Goal: Task Accomplishment & Management: Manage account settings

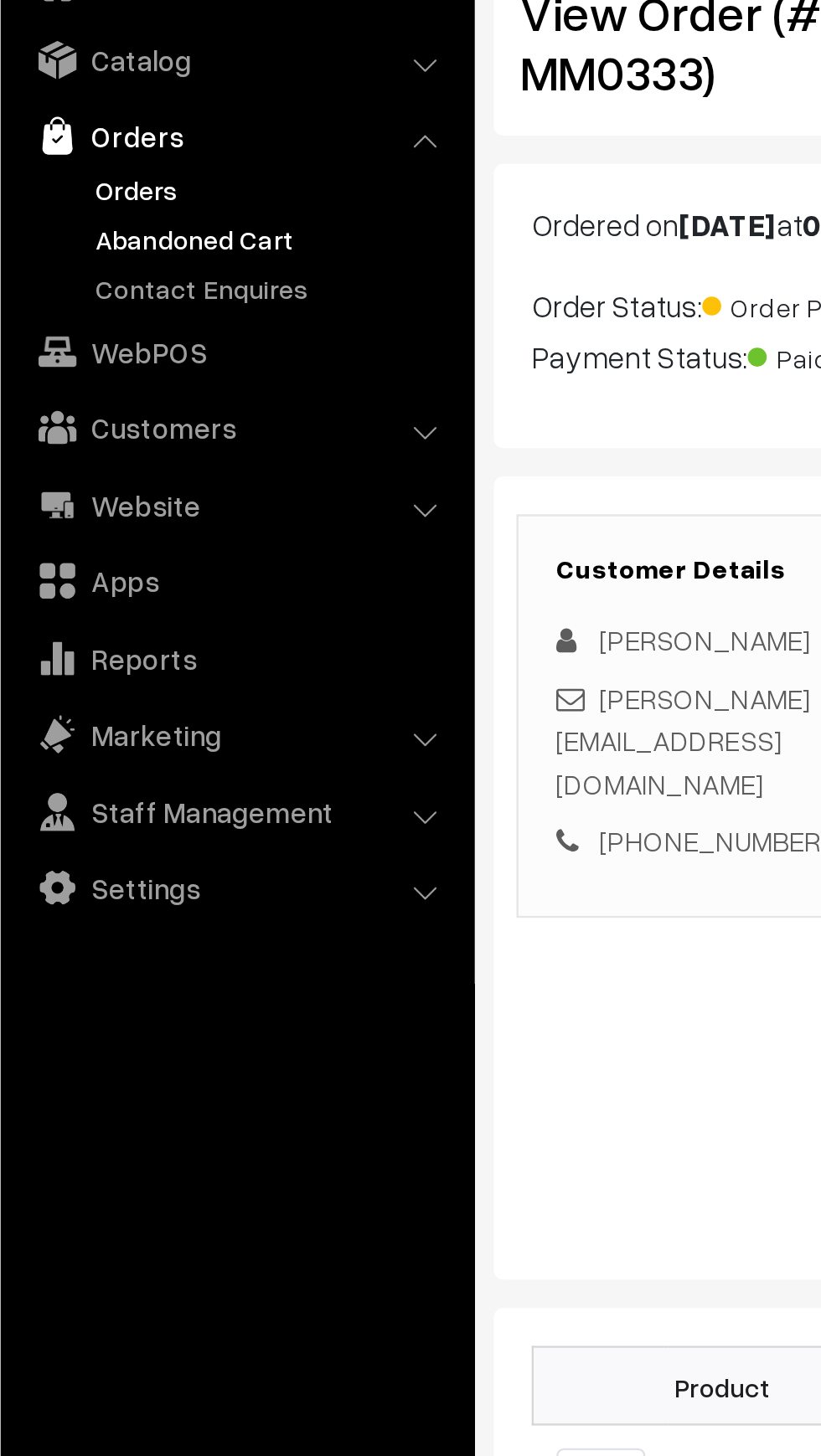
click at [84, 211] on link "Abandoned Cart" at bounding box center [137, 208] width 166 height 18
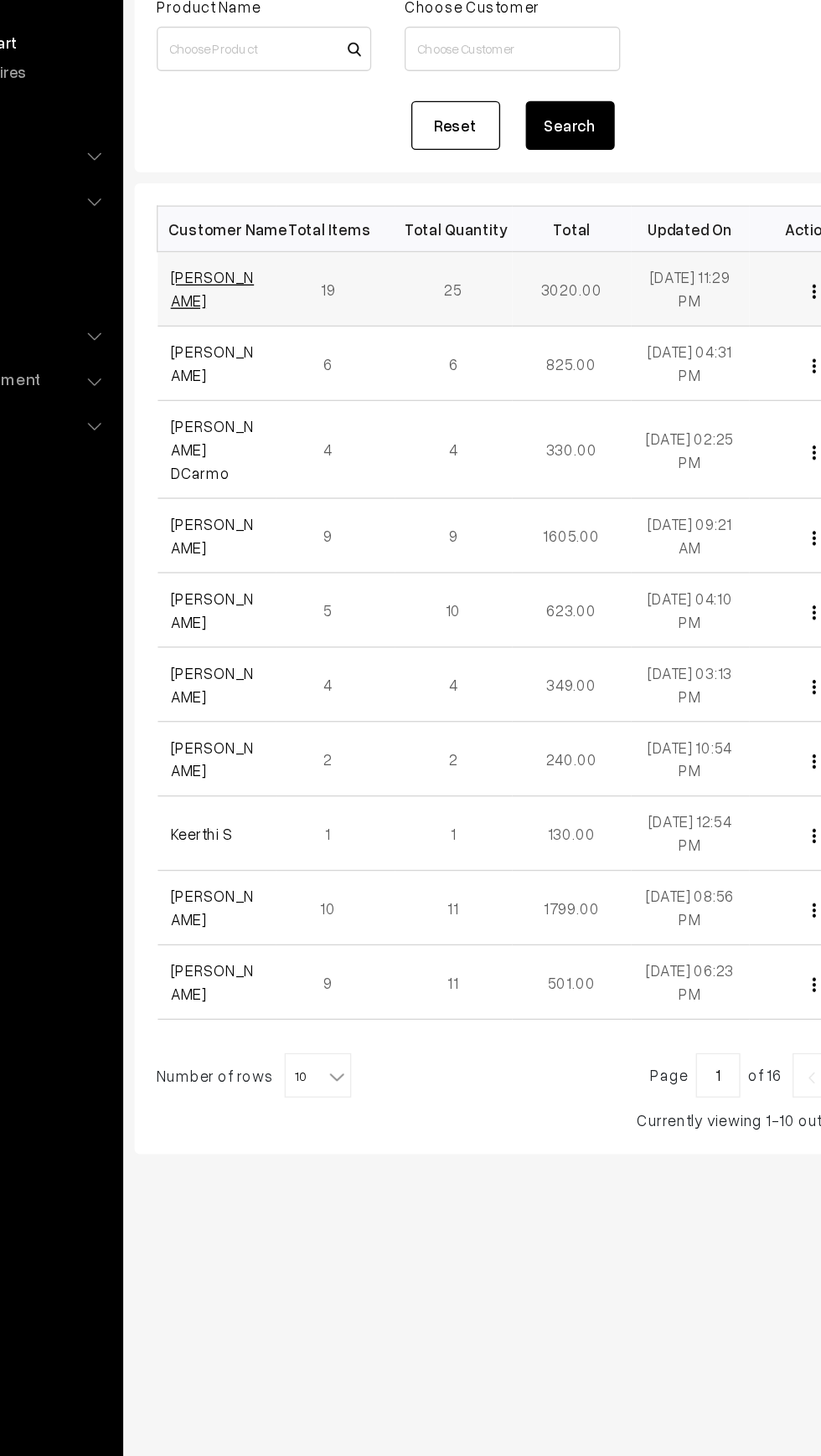
click at [267, 397] on link "Madhuri Atchyut" at bounding box center [293, 394] width 63 height 32
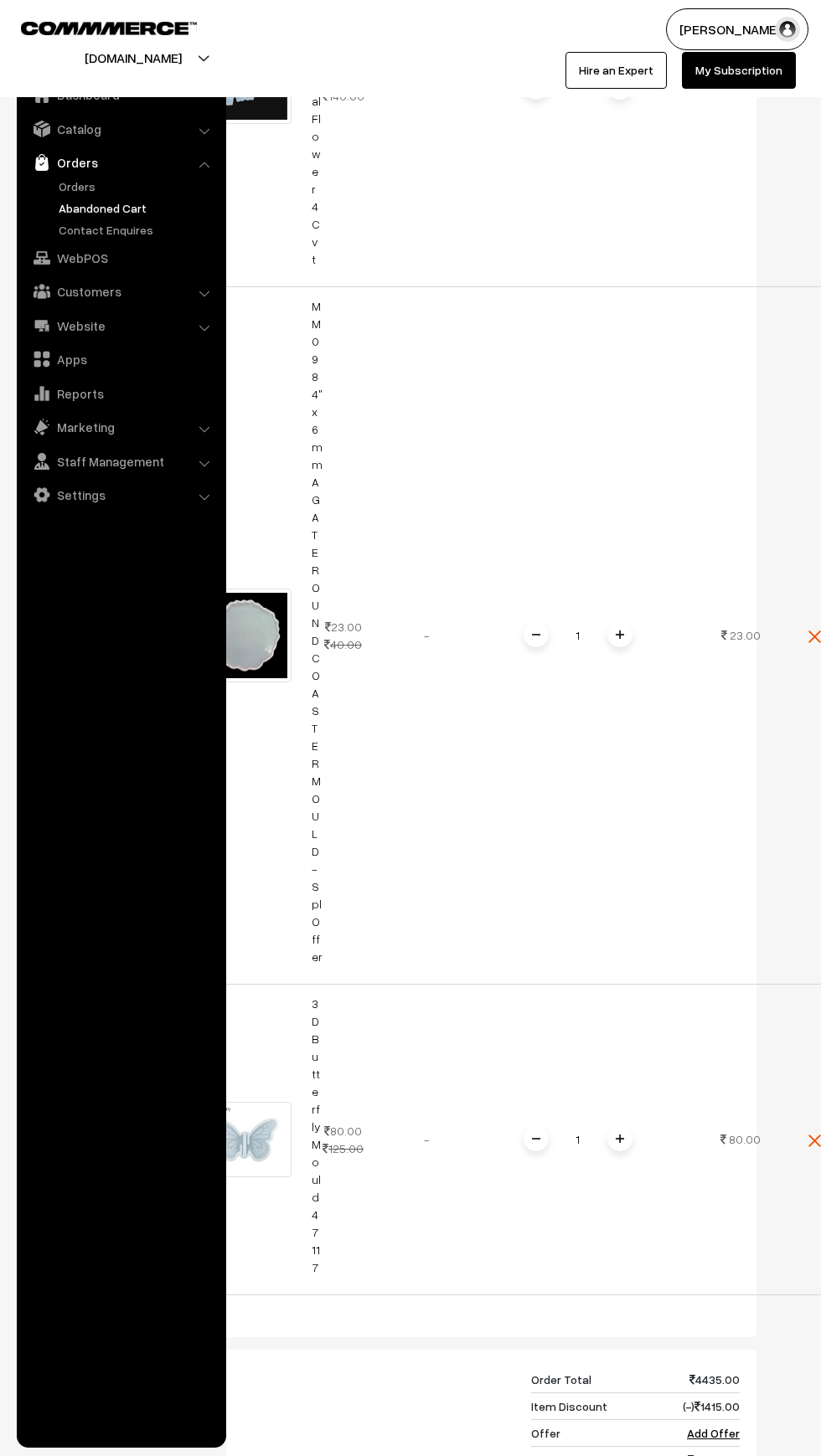
scroll to position [7351, 0]
